Goal: Navigation & Orientation: Find specific page/section

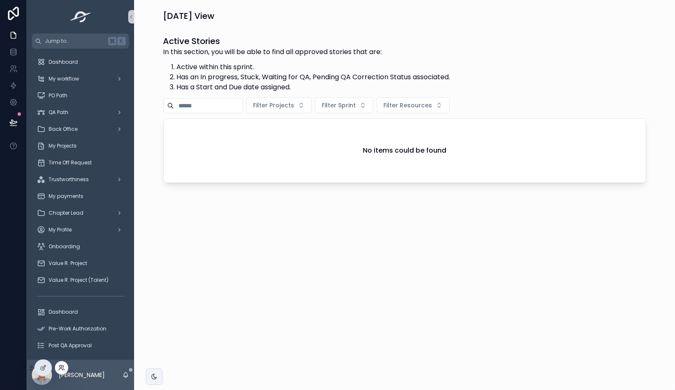
click at [60, 364] on icon at bounding box center [61, 367] width 7 height 7
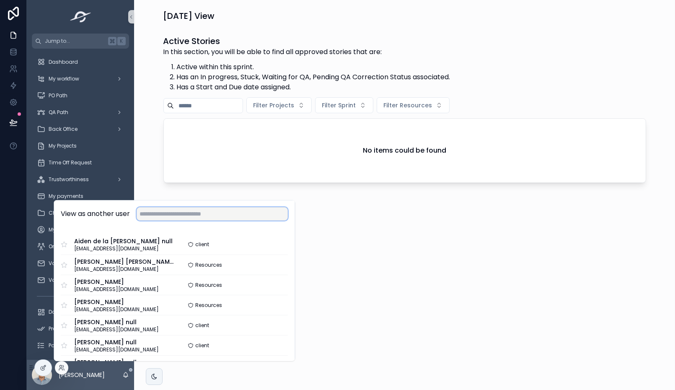
click at [175, 215] on input "text" at bounding box center [212, 213] width 151 height 13
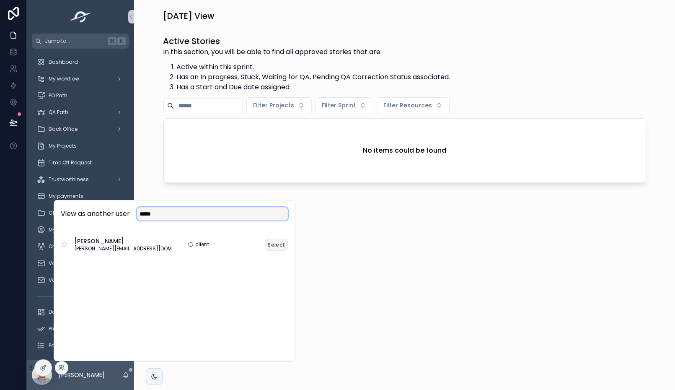
type input "*****"
click at [275, 240] on button "Select" at bounding box center [276, 244] width 23 height 12
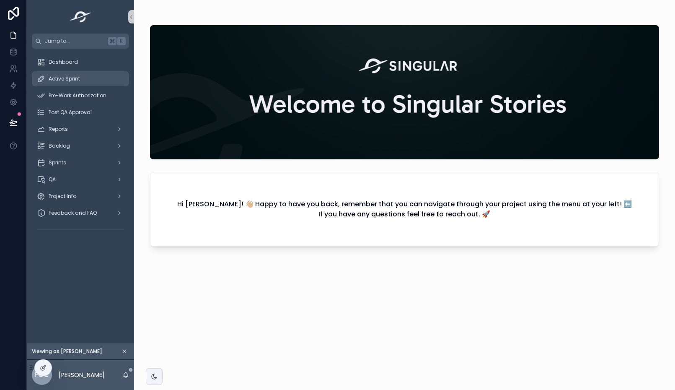
click at [90, 80] on div "Active Sprint" at bounding box center [80, 78] width 87 height 13
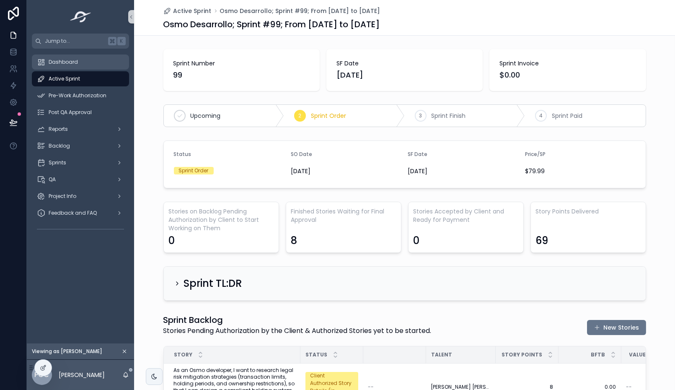
click at [77, 63] on div "Dashboard" at bounding box center [80, 61] width 87 height 13
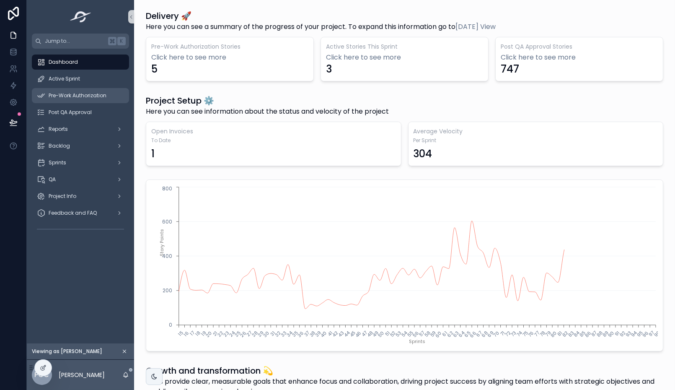
click at [82, 99] on div "Pre-Work Authorization" at bounding box center [80, 95] width 87 height 13
